Goal: Task Accomplishment & Management: Use online tool/utility

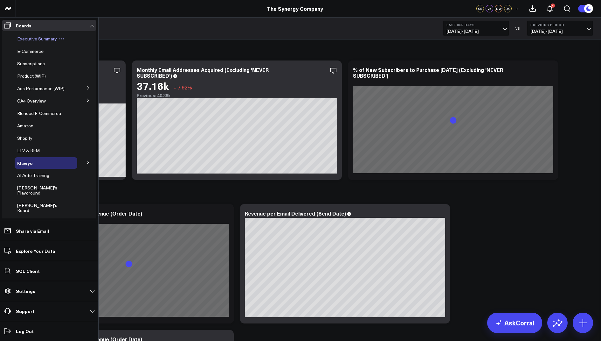
click at [31, 40] on span "Executive Summary" at bounding box center [37, 39] width 40 height 6
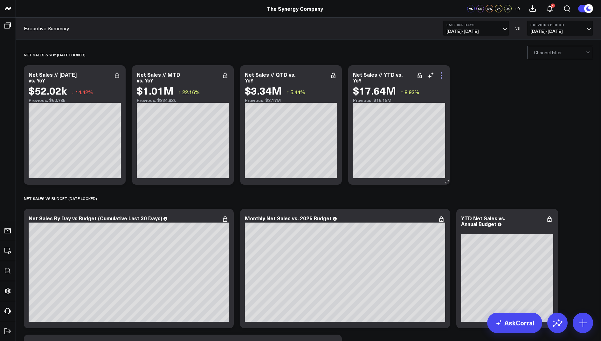
click at [441, 77] on icon at bounding box center [442, 76] width 8 height 8
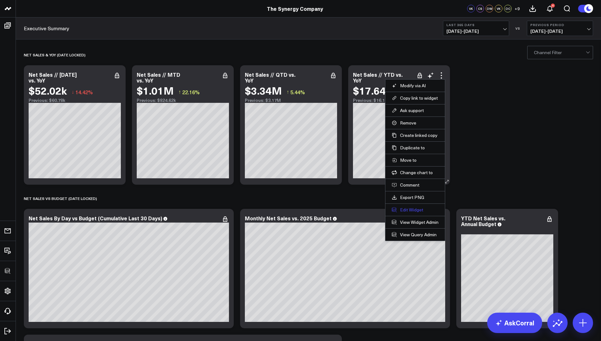
click at [409, 209] on button "Edit Widget" at bounding box center [415, 210] width 47 height 6
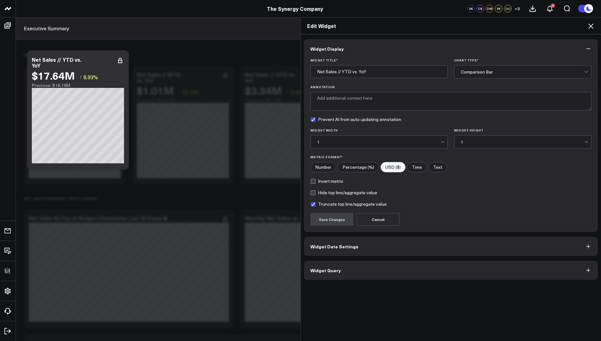
click at [325, 277] on button "Widget Query" at bounding box center [451, 270] width 294 height 19
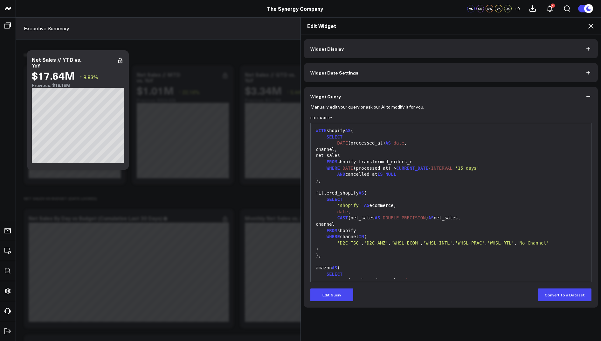
scroll to position [218, 0]
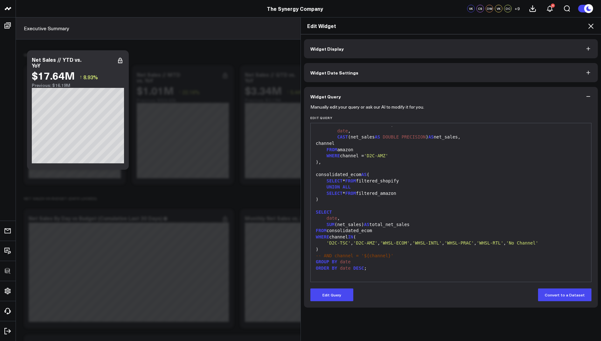
click at [592, 28] on icon at bounding box center [591, 26] width 5 height 5
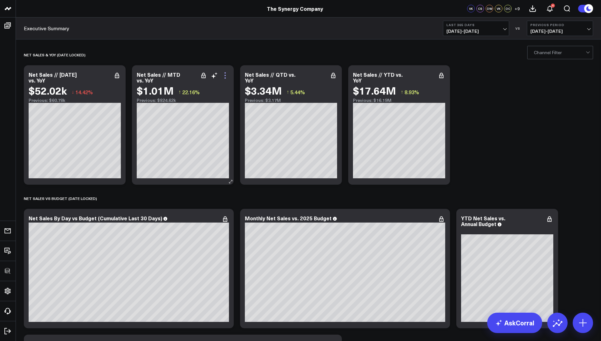
click at [227, 76] on icon at bounding box center [225, 76] width 8 height 8
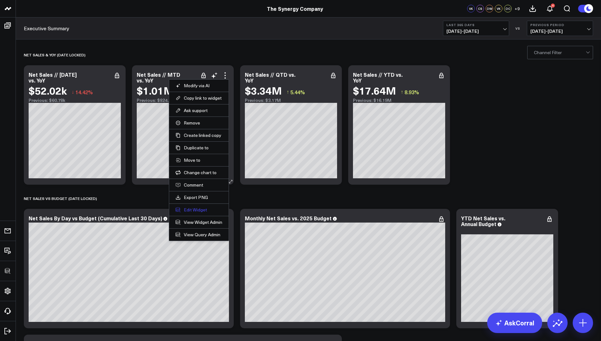
click at [185, 209] on button "Edit Widget" at bounding box center [199, 210] width 47 height 6
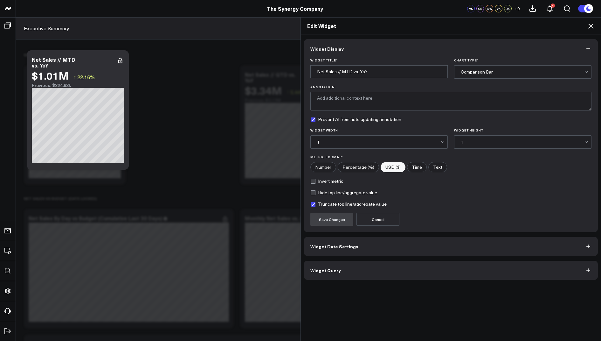
click at [326, 271] on button "Widget Query" at bounding box center [451, 270] width 294 height 19
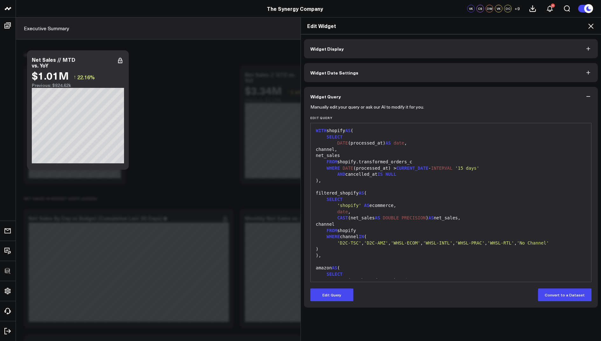
click at [591, 30] on div "Edit Widget" at bounding box center [451, 25] width 300 height 17
click at [589, 27] on icon at bounding box center [591, 26] width 8 height 8
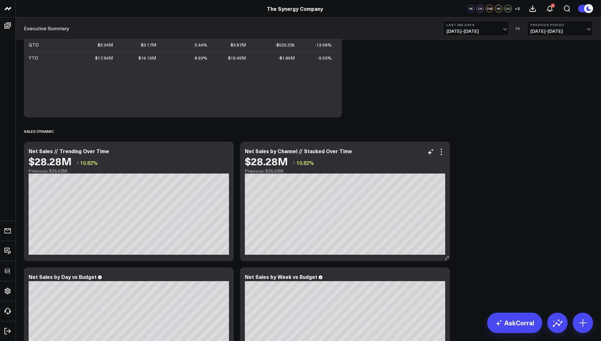
scroll to position [341, 0]
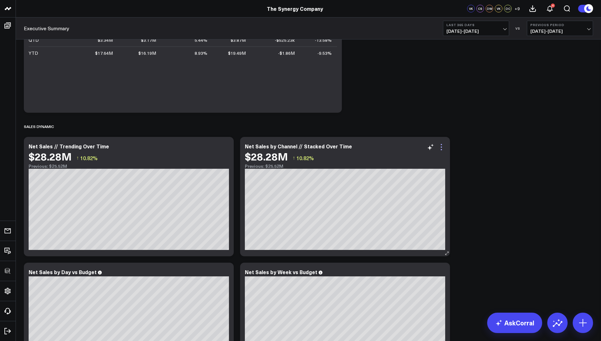
click at [441, 145] on icon at bounding box center [442, 147] width 8 height 8
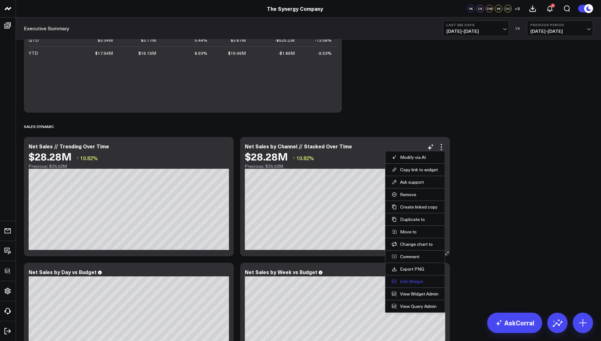
click at [406, 280] on button "Edit Widget" at bounding box center [415, 281] width 47 height 6
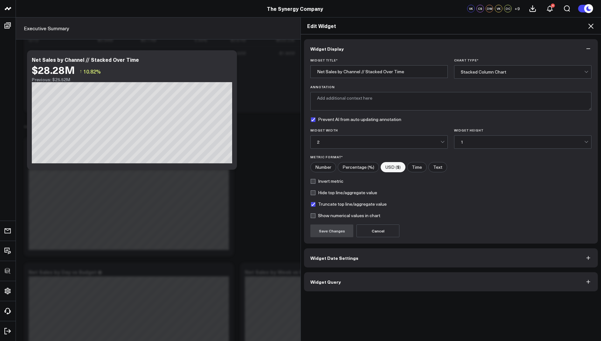
click at [334, 283] on span "Widget Query" at bounding box center [326, 281] width 31 height 5
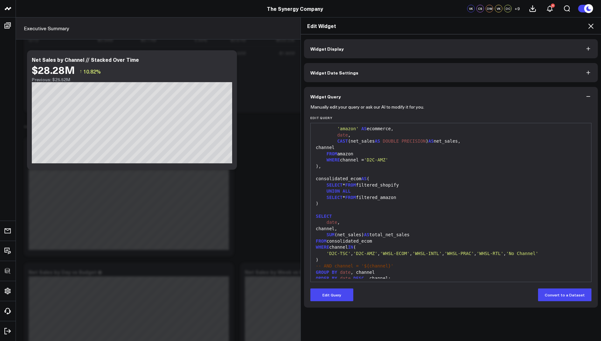
scroll to position [218, 0]
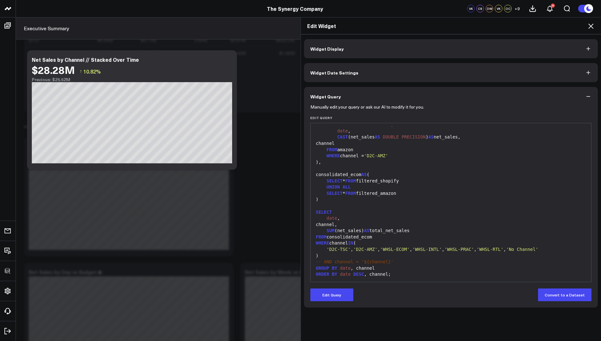
click at [593, 27] on icon at bounding box center [591, 26] width 8 height 8
